Goal: Transaction & Acquisition: Obtain resource

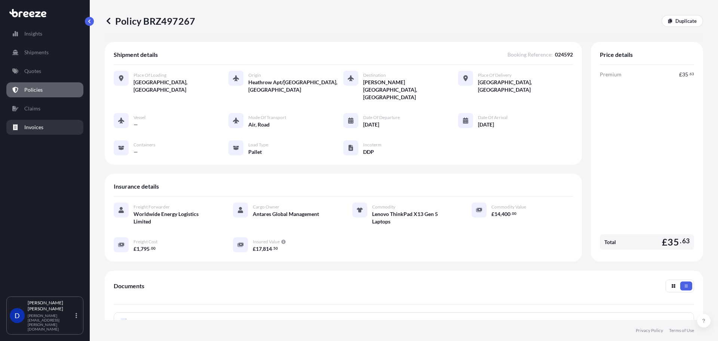
click at [36, 129] on p "Invoices" at bounding box center [33, 126] width 19 height 7
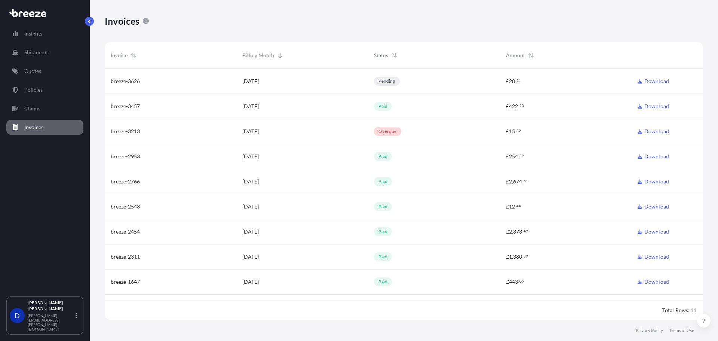
scroll to position [253, 593]
click at [659, 81] on link "Download" at bounding box center [653, 80] width 31 height 7
click at [36, 93] on p "Policies" at bounding box center [33, 89] width 18 height 7
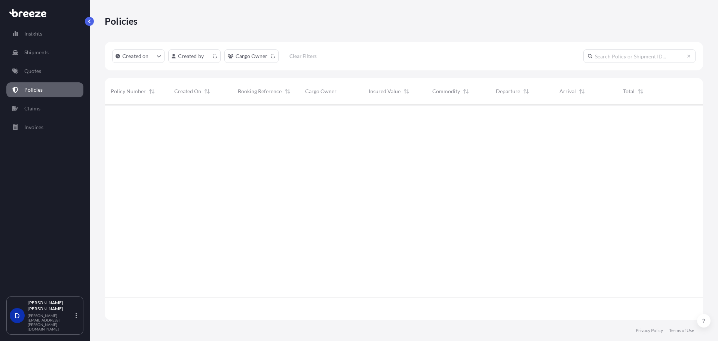
scroll to position [214, 593]
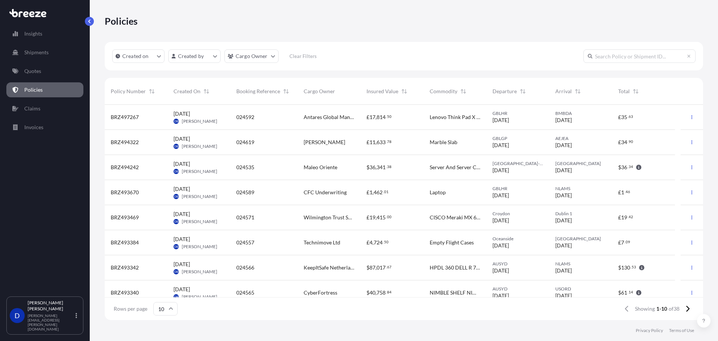
click at [49, 76] on link "Quotes" at bounding box center [44, 71] width 77 height 15
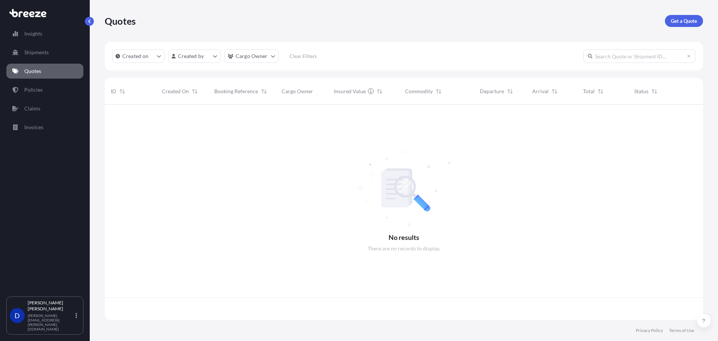
scroll to position [214, 593]
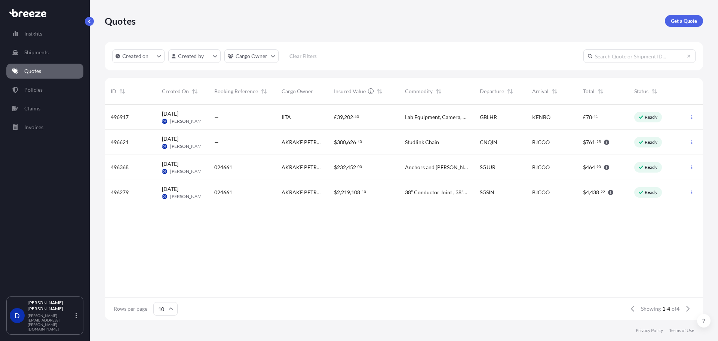
click at [683, 20] on p "Get a Quote" at bounding box center [684, 20] width 26 height 7
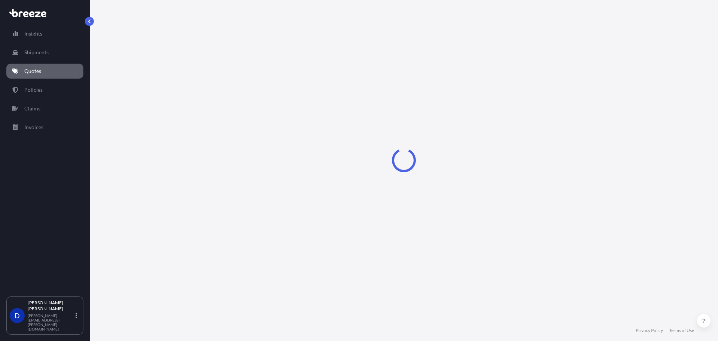
select select "Road"
select select "Sea"
select select "1"
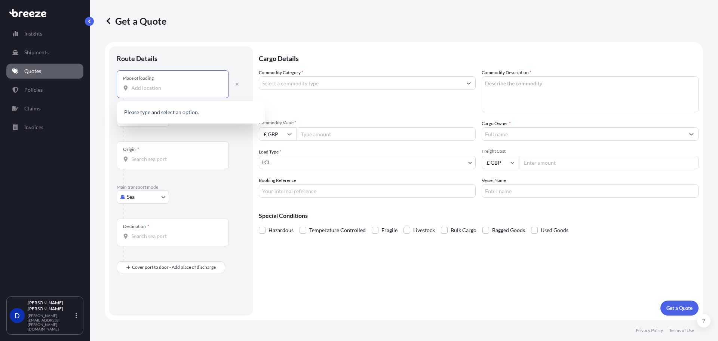
click at [157, 88] on input "Place of loading" at bounding box center [175, 87] width 88 height 7
paste input "[GEOGRAPHIC_DATA], DDP, Building A1, [GEOGRAPHIC_DATA], [GEOGRAPHIC_DATA], [GEO…"
drag, startPoint x: 168, startPoint y: 88, endPoint x: 85, endPoint y: 87, distance: 83.1
click at [85, 87] on div "Insights Shipments Quotes Policies Claims Invoices D [PERSON_NAME] [PERSON_NAME…" at bounding box center [359, 170] width 718 height 341
click at [166, 88] on input "[GEOGRAPHIC_DATA], DDP, Building A1, [GEOGRAPHIC_DATA], [GEOGRAPHIC_DATA], [GEO…" at bounding box center [175, 87] width 88 height 7
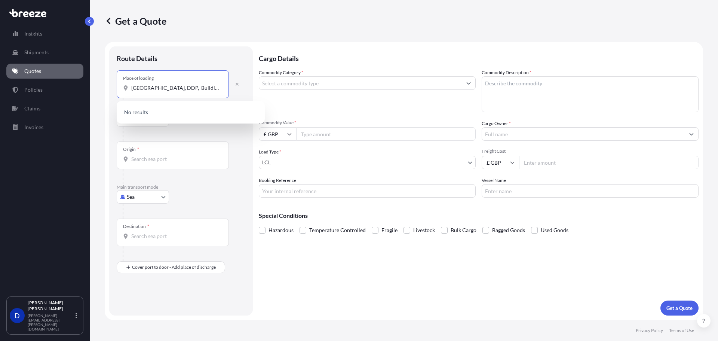
drag, startPoint x: 211, startPoint y: 89, endPoint x: 125, endPoint y: 86, distance: 86.5
click at [125, 86] on div "[GEOGRAPHIC_DATA], DDP, Building A1, [GEOGRAPHIC_DATA], [GEOGRAPHIC_DATA], [GEO…" at bounding box center [173, 87] width 100 height 7
click at [223, 89] on div "Place of loading [GEOGRAPHIC_DATA], DDP, [GEOGRAPHIC_DATA], [GEOGRAPHIC_DATA], …" at bounding box center [173, 84] width 112 height 28
click at [220, 89] on input "[GEOGRAPHIC_DATA], DDP, Building A1, [GEOGRAPHIC_DATA], [GEOGRAPHIC_DATA], [GEO…" at bounding box center [175, 87] width 88 height 7
click at [169, 91] on input "[GEOGRAPHIC_DATA], DDP, Building A1, [GEOGRAPHIC_DATA], [GEOGRAPHIC_DATA], [GEO…" at bounding box center [175, 87] width 88 height 7
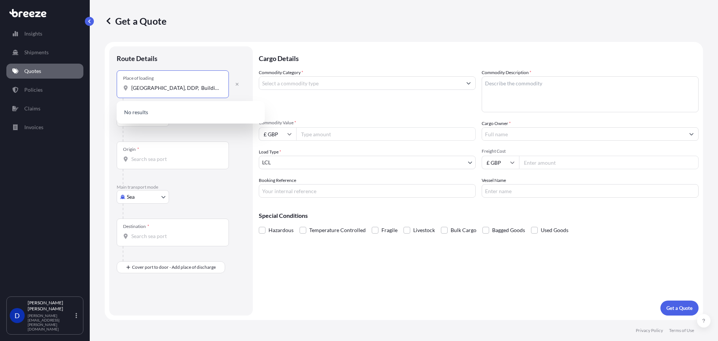
drag, startPoint x: 190, startPoint y: 86, endPoint x: 12, endPoint y: 76, distance: 178.4
click at [16, 77] on div "Insights Shipments Quotes Policies Claims Invoices D [PERSON_NAME] [PERSON_NAME…" at bounding box center [359, 170] width 718 height 341
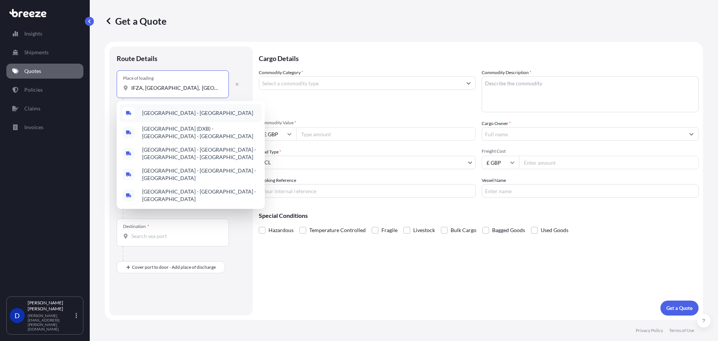
click at [178, 110] on span "[GEOGRAPHIC_DATA] - [GEOGRAPHIC_DATA]" at bounding box center [197, 112] width 111 height 7
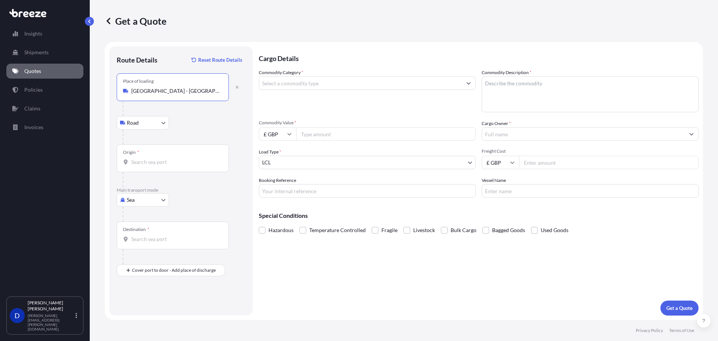
type input "[GEOGRAPHIC_DATA] - [GEOGRAPHIC_DATA]"
click at [148, 162] on input "Origin *" at bounding box center [175, 161] width 88 height 7
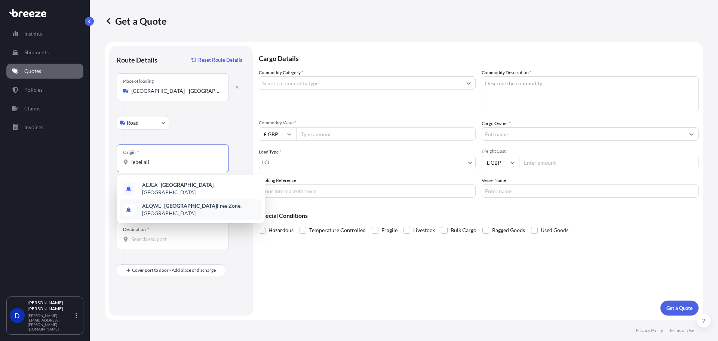
click at [172, 191] on div "AEJEA - [GEOGRAPHIC_DATA] , [GEOGRAPHIC_DATA]" at bounding box center [191, 188] width 142 height 21
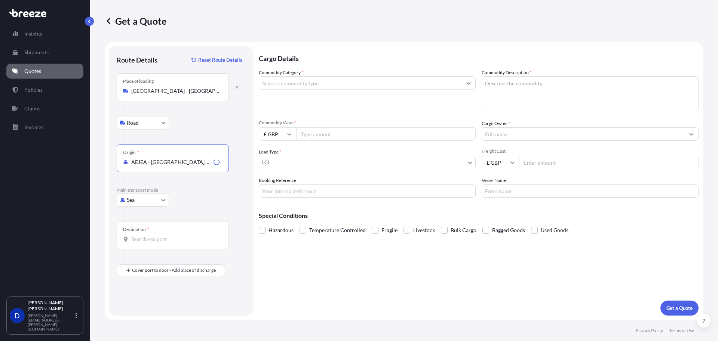
type input "AEJEA - [GEOGRAPHIC_DATA], [GEOGRAPHIC_DATA]"
click at [150, 236] on input "Destination *" at bounding box center [175, 238] width 88 height 7
type input "BJCOO - [GEOGRAPHIC_DATA], [GEOGRAPHIC_DATA]"
click at [289, 130] on input "£ GBP" at bounding box center [277, 133] width 37 height 13
click at [277, 185] on div "$ USD" at bounding box center [277, 186] width 31 height 14
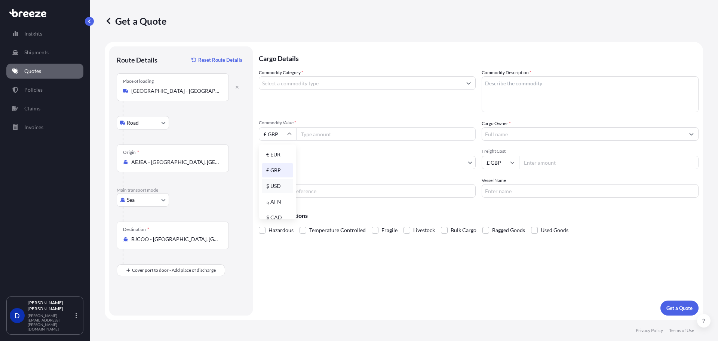
type input "$ USD"
click at [329, 140] on input "Commodity Value *" at bounding box center [386, 133] width 180 height 13
type input "5695.00"
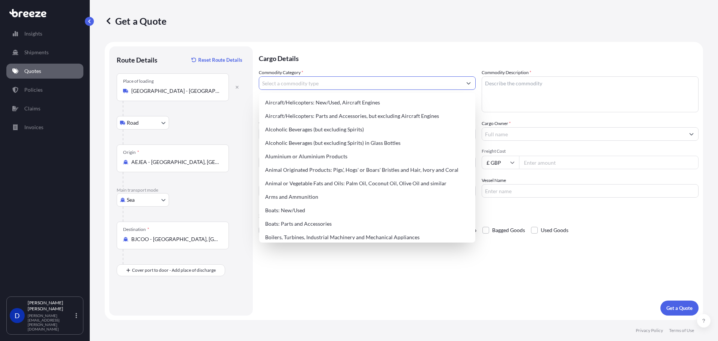
click at [326, 82] on input "Commodity Category *" at bounding box center [360, 82] width 203 height 13
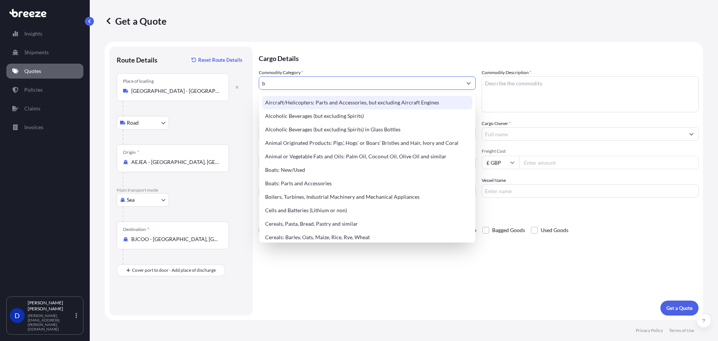
drag, startPoint x: 266, startPoint y: 83, endPoint x: 243, endPoint y: 85, distance: 22.9
click at [244, 85] on form "Route Details Reset Route Details Place of loading [GEOGRAPHIC_DATA] - [GEOGRAP…" at bounding box center [404, 181] width 599 height 278
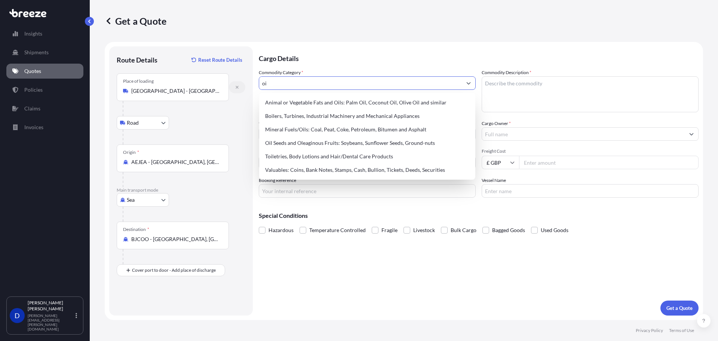
type input "o"
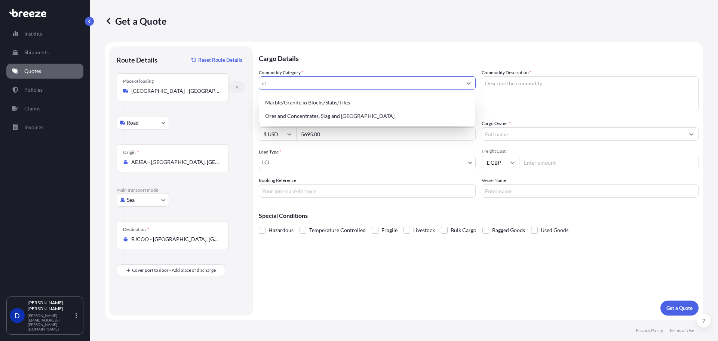
type input "s"
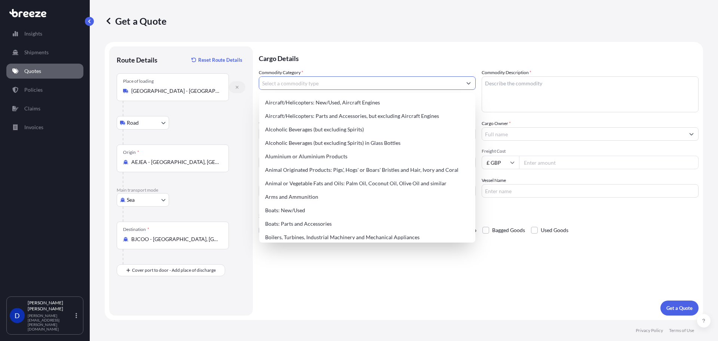
type input "m"
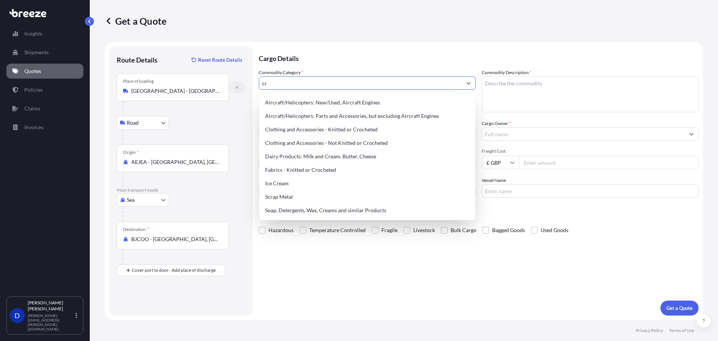
type input "c"
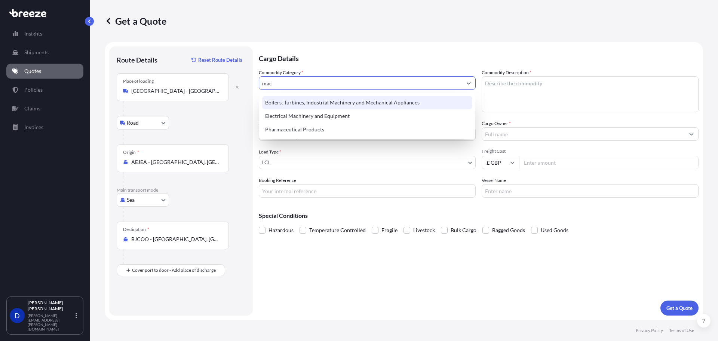
click at [309, 100] on div "Boilers, Turbines, Industrial Machinery and Mechanical Appliances" at bounding box center [367, 102] width 210 height 13
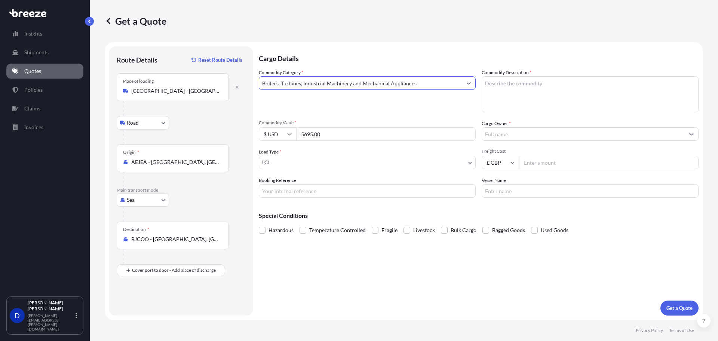
type input "Boilers, Turbines, Industrial Machinery and Mechanical Appliances"
click at [549, 97] on textarea "Commodity Description *" at bounding box center [590, 94] width 217 height 36
click at [532, 92] on textarea "Commodity Description *" at bounding box center [590, 94] width 217 height 36
paste textarea "STEEL WIRE ROPE SLINGS C/W BOTH ENDS FLEMISH SOFT EYES SECURED WITH STEEL FERRU…"
type textarea "STEEL WIRE ROPE SLINGS C/W BOTH ENDS FLEMISH SOFT EYES SECURED WITH STEEL FERRU…"
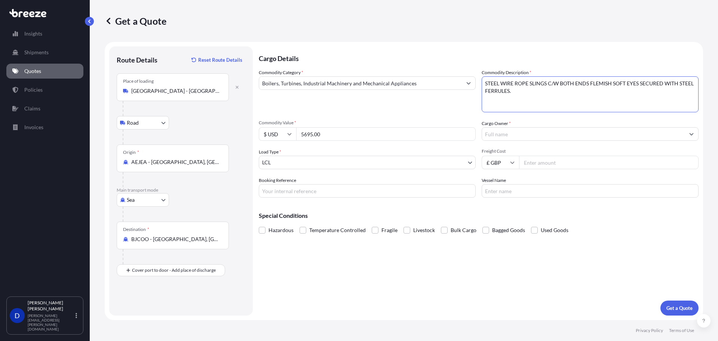
click at [522, 132] on input "Cargo Owner *" at bounding box center [583, 133] width 203 height 13
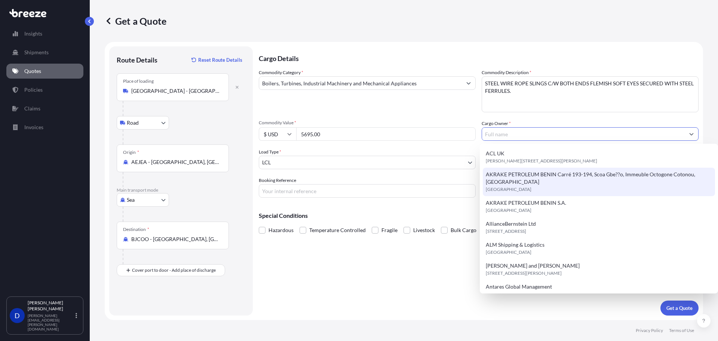
click at [530, 178] on div "AKRAKE PETROLEUM BENIN Carré 193-194, Scoa Gbe??o, Immeuble Octogone Cotonou, […" at bounding box center [599, 182] width 232 height 28
type input "AKRAKE PETROLEUM BENIN Carré 193-194, Scoa Gbe??o, Immeuble Octogone Cotonou, […"
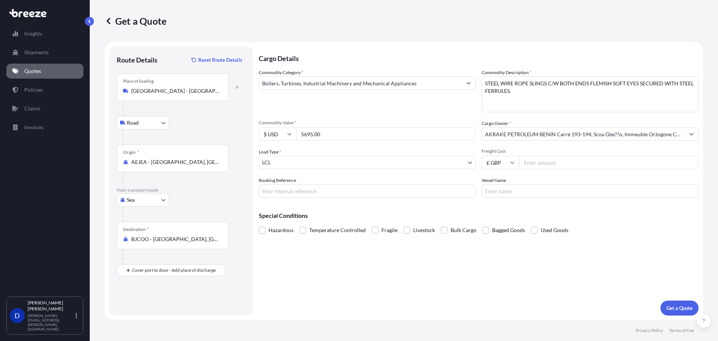
click at [541, 165] on input "Freight Cost" at bounding box center [609, 162] width 180 height 13
type input "1449.00"
click at [498, 168] on input "£ GBP" at bounding box center [500, 162] width 37 height 13
click at [503, 213] on div "$ USD" at bounding box center [500, 214] width 31 height 14
type input "$ USD"
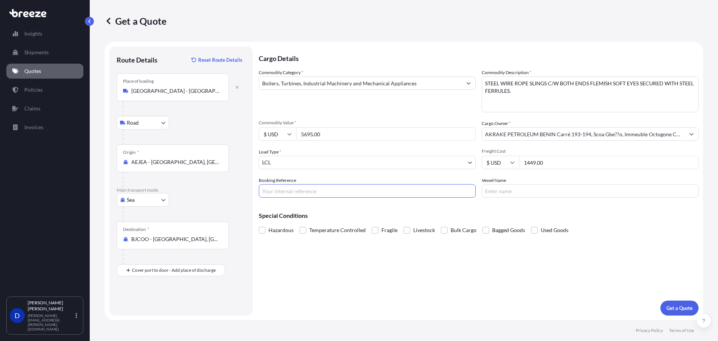
click at [350, 196] on input "Booking Reference" at bounding box center [367, 190] width 217 height 13
type input "024678"
click at [356, 278] on div "Cargo Details Commodity Category * Boilers, Turbines, Industrial Machinery and …" at bounding box center [479, 180] width 440 height 269
click at [686, 312] on button "Get a Quote" at bounding box center [680, 307] width 38 height 15
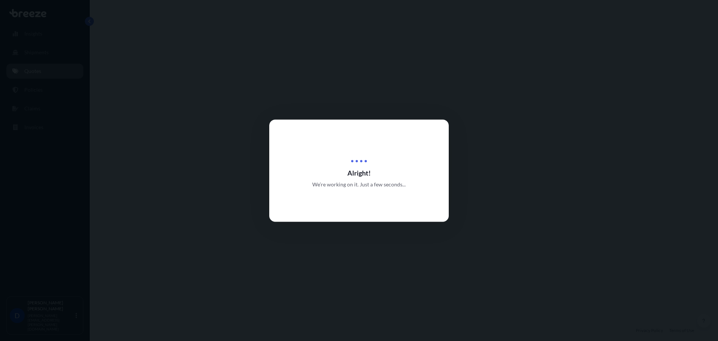
select select "Road"
select select "Sea"
select select "1"
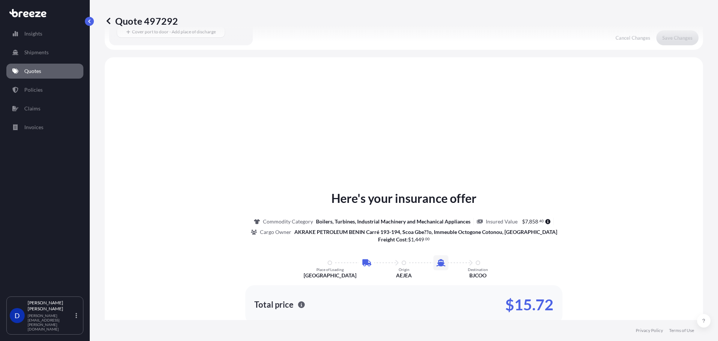
scroll to position [255, 0]
